Goal: Navigation & Orientation: Find specific page/section

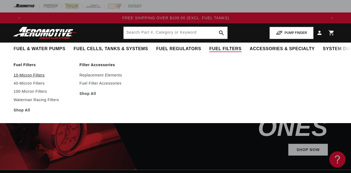
scroll to position [0, 906]
click at [28, 91] on link "100-Micron Filters" at bounding box center [44, 91] width 60 height 5
click at [27, 74] on link "10-Micron Filters" at bounding box center [44, 75] width 60 height 5
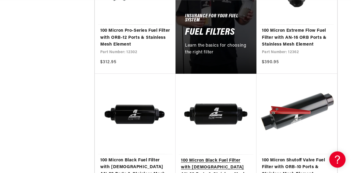
scroll to position [388, 0]
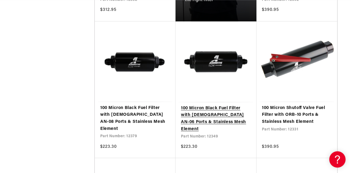
click at [209, 115] on link "100 Micron Black Fuel Filter with Male AN-06 Ports & Stainless Mesh Element" at bounding box center [216, 119] width 70 height 28
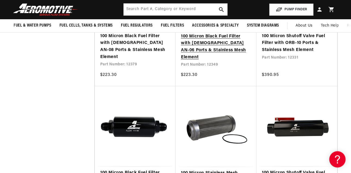
scroll to position [415, 0]
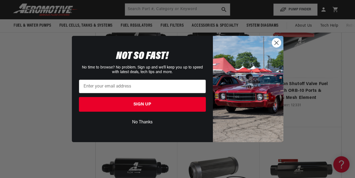
click at [279, 42] on circle "Close dialog" at bounding box center [276, 42] width 9 height 9
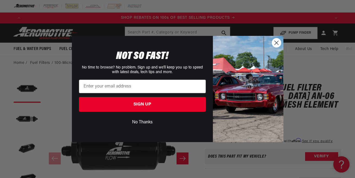
scroll to position [0, 613]
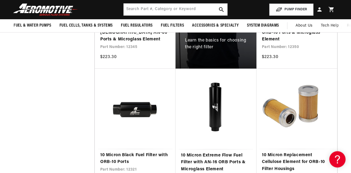
scroll to position [305, 0]
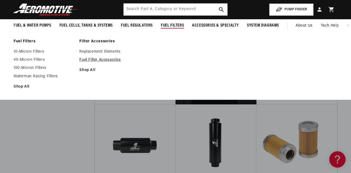
click at [99, 60] on link "Fuel Filter Accessories" at bounding box center [109, 60] width 60 height 5
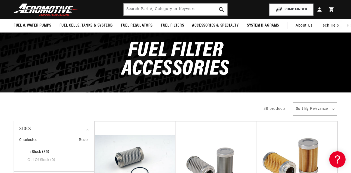
scroll to position [0, 302]
